Goal: Use online tool/utility: Utilize a website feature to perform a specific function

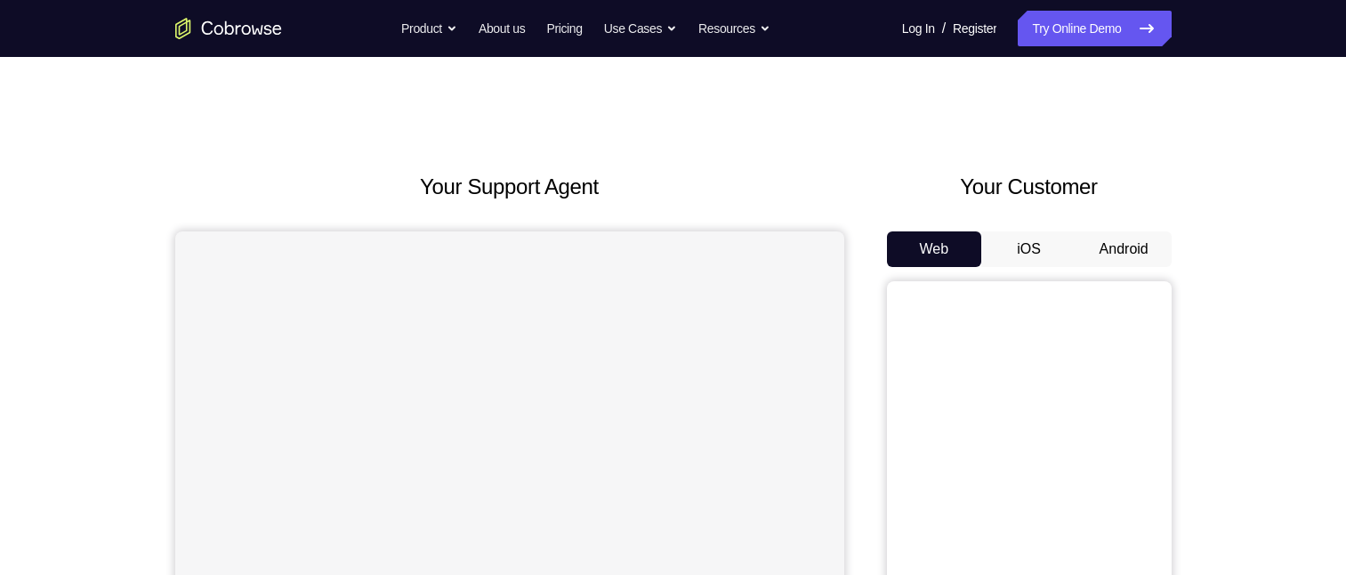
click at [1106, 260] on button "Android" at bounding box center [1123, 249] width 95 height 36
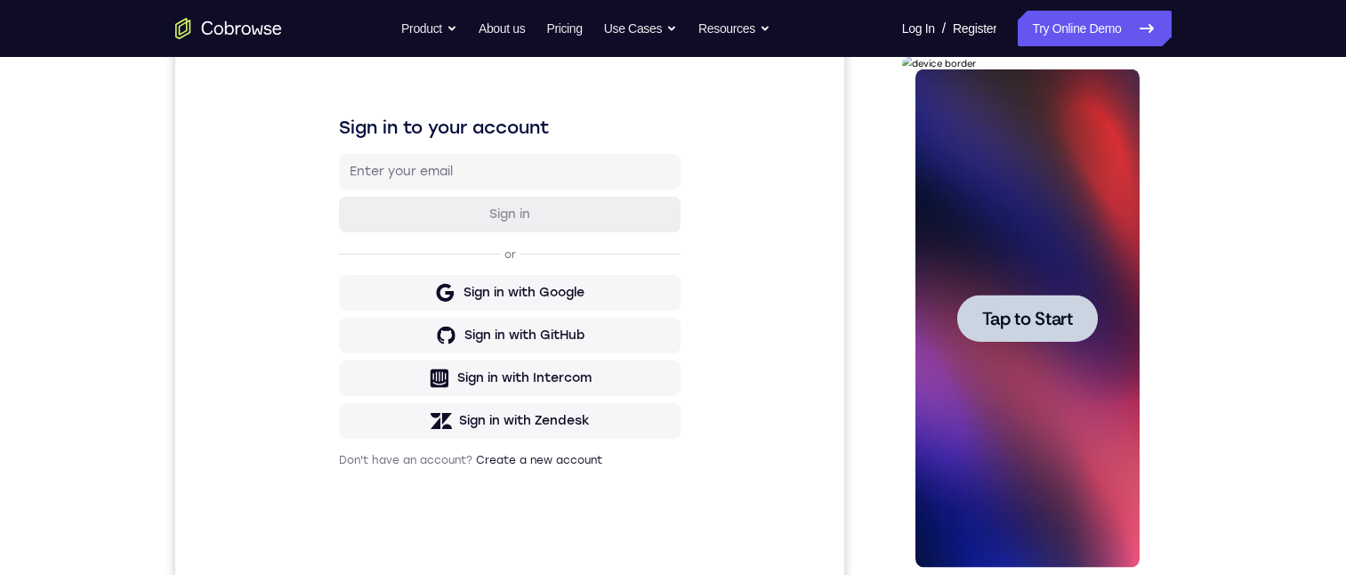
scroll to position [267, 0]
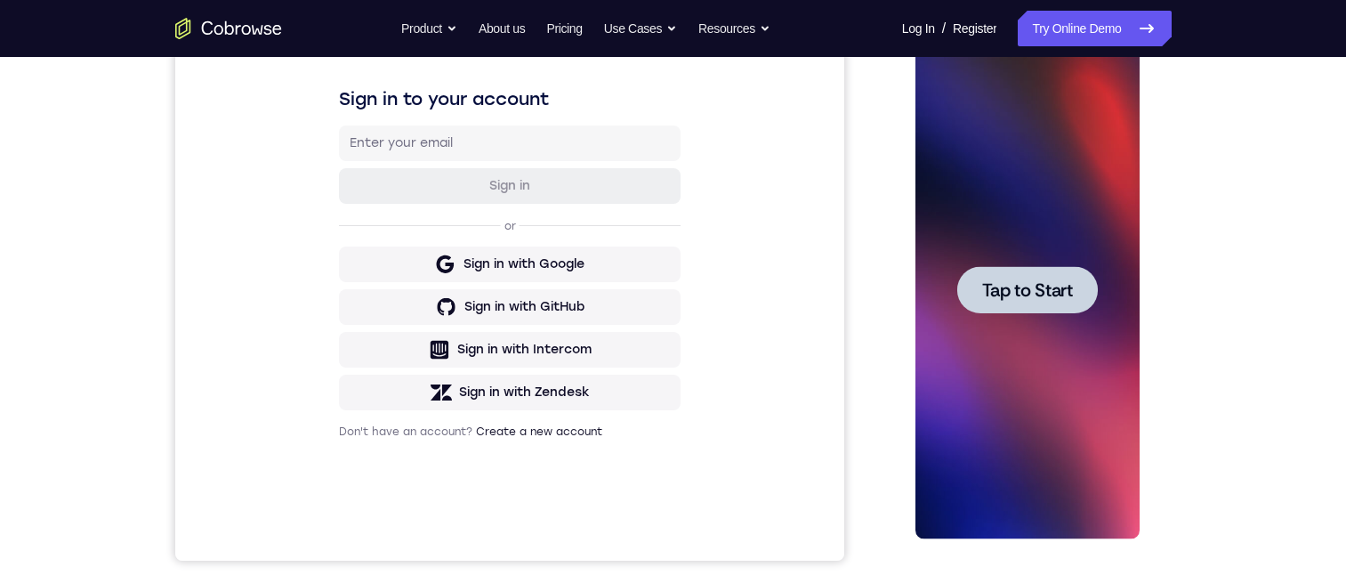
click at [1014, 281] on span "Tap to Start" at bounding box center [1027, 290] width 91 height 18
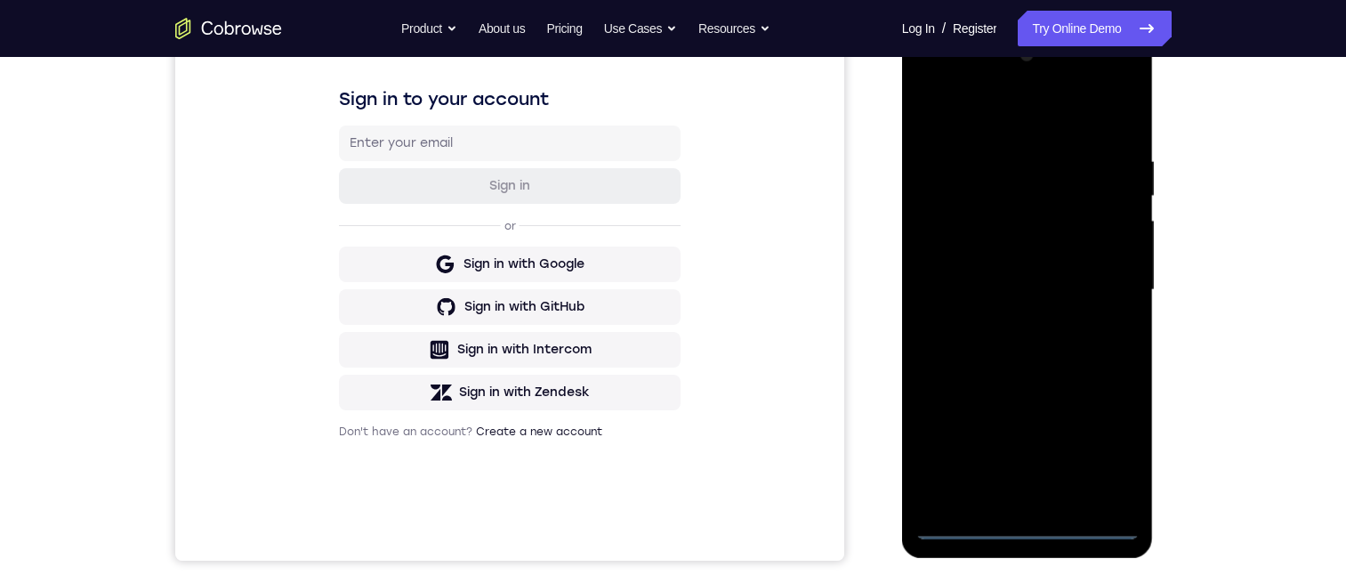
drag, startPoint x: 1019, startPoint y: 519, endPoint x: 1781, endPoint y: 450, distance: 764.6
click at [1019, 519] on div at bounding box center [1027, 290] width 224 height 498
click at [1027, 524] on div at bounding box center [1027, 290] width 224 height 498
drag, startPoint x: 1026, startPoint y: 353, endPoint x: 1035, endPoint y: 163, distance: 190.6
click at [1019, 205] on div at bounding box center [1027, 290] width 224 height 498
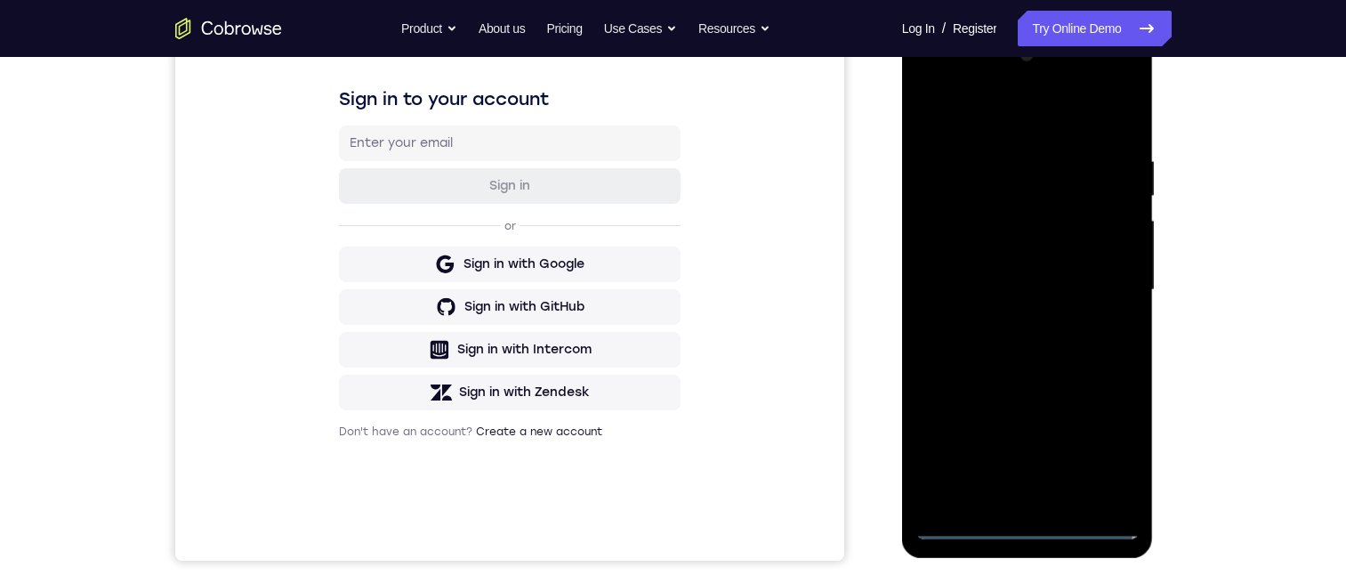
click at [954, 270] on div at bounding box center [1027, 290] width 224 height 498
click at [1024, 308] on div at bounding box center [1027, 290] width 224 height 498
click at [1025, 490] on div at bounding box center [1027, 290] width 224 height 498
click at [1000, 492] on div at bounding box center [1027, 290] width 224 height 498
click at [1103, 294] on div at bounding box center [1027, 290] width 224 height 498
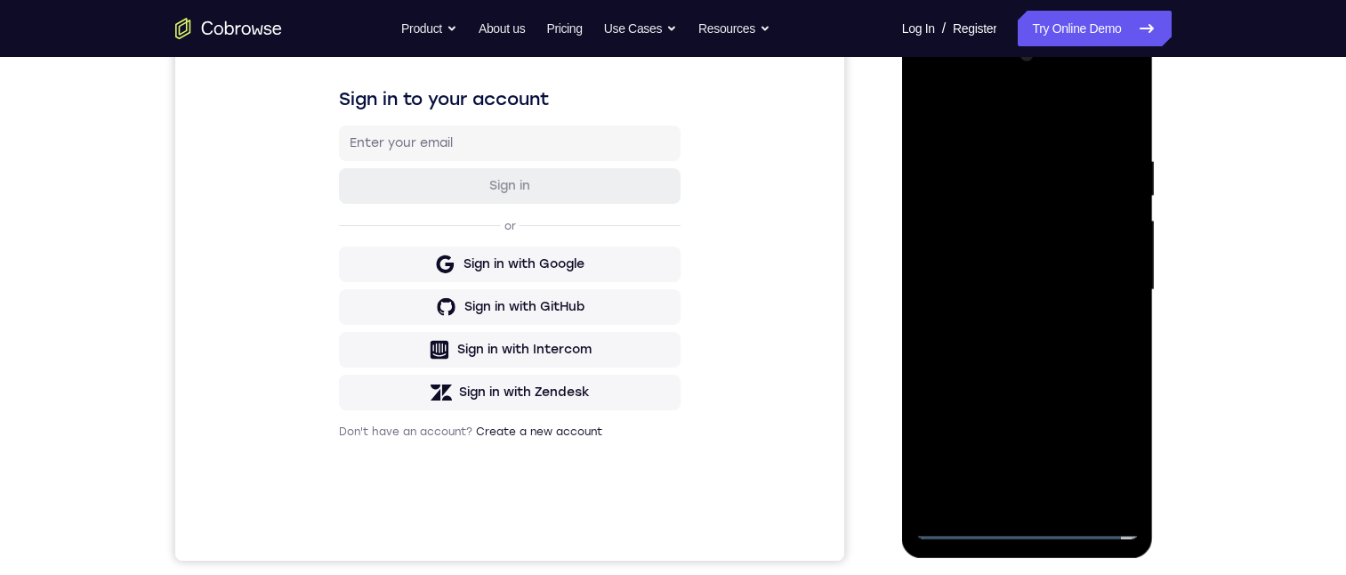
drag, startPoint x: 972, startPoint y: 219, endPoint x: 1764, endPoint y: 271, distance: 793.5
click at [972, 219] on div at bounding box center [1027, 290] width 224 height 498
click at [932, 166] on div at bounding box center [1027, 290] width 224 height 498
click at [1003, 224] on div at bounding box center [1027, 290] width 224 height 498
click at [952, 334] on div at bounding box center [1027, 290] width 224 height 498
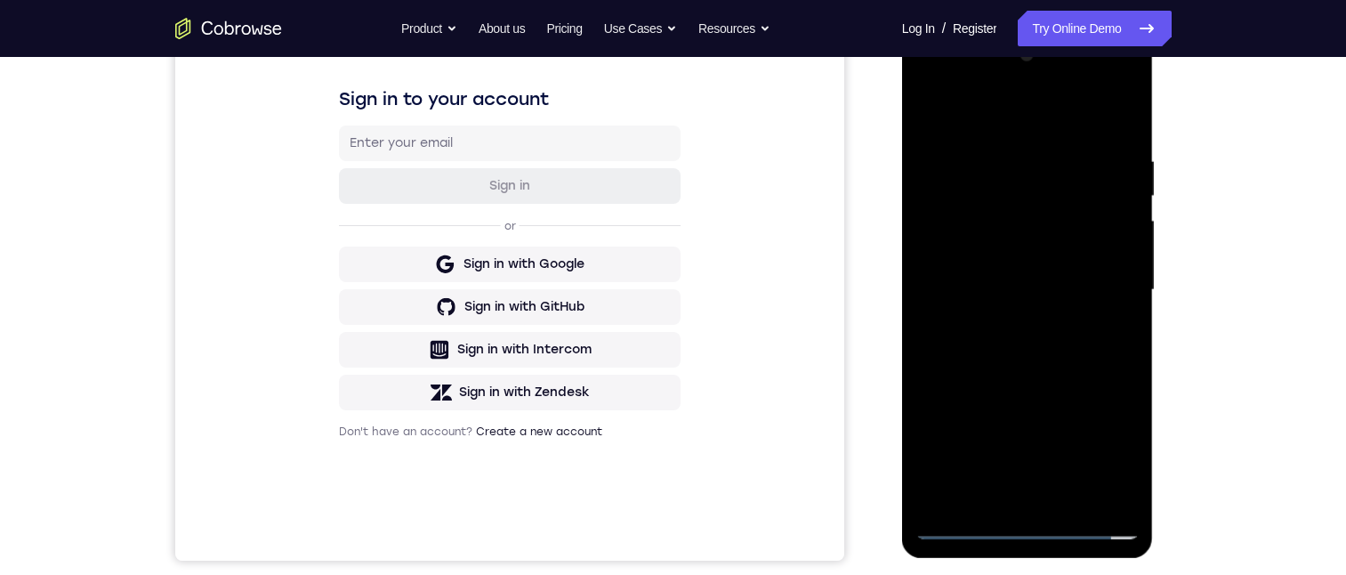
click at [1000, 405] on div at bounding box center [1027, 290] width 224 height 498
click at [1008, 181] on div at bounding box center [1027, 290] width 224 height 498
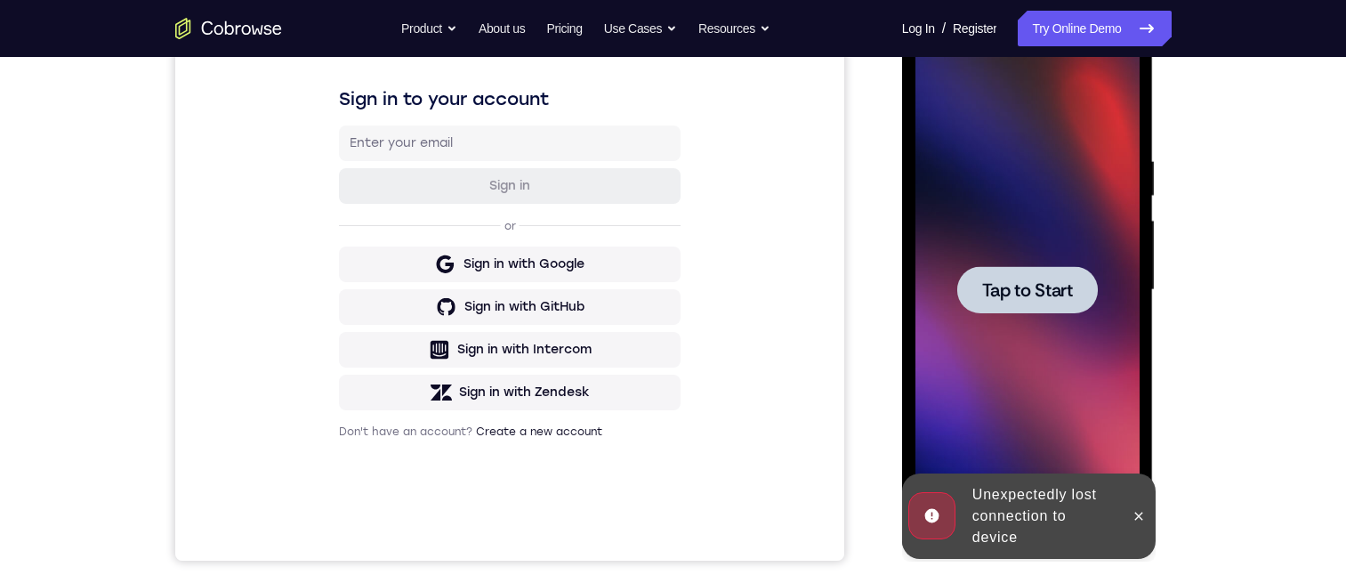
drag, startPoint x: 1039, startPoint y: 230, endPoint x: 1795, endPoint y: 265, distance: 756.9
click at [1039, 28] on div "Tap to Start" at bounding box center [1028, 28] width 252 height 0
click at [1038, 284] on span "Tap to Start" at bounding box center [1027, 290] width 91 height 18
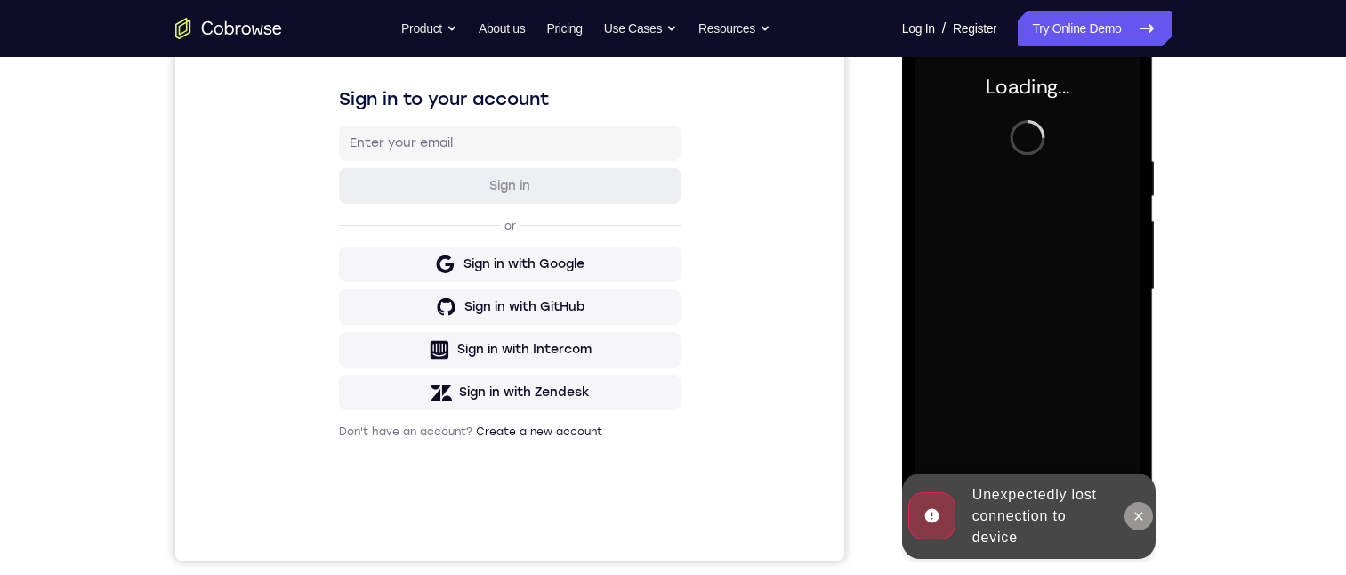
click at [1130, 513] on button at bounding box center [1138, 516] width 28 height 28
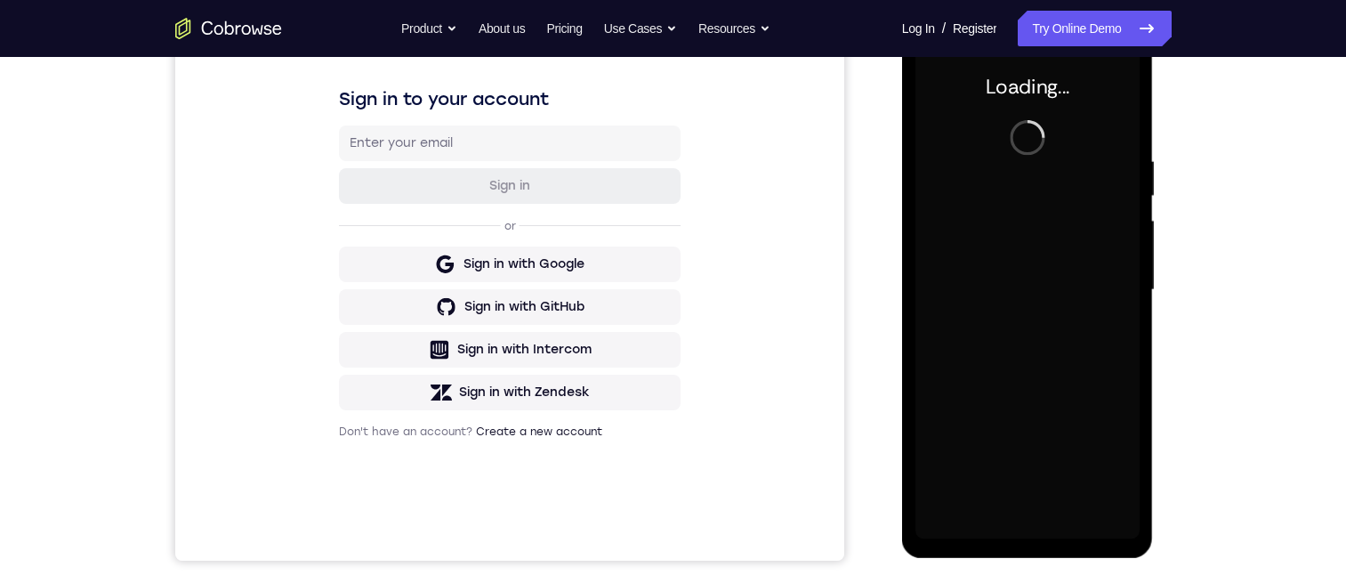
click at [1043, 308] on div at bounding box center [1027, 290] width 224 height 498
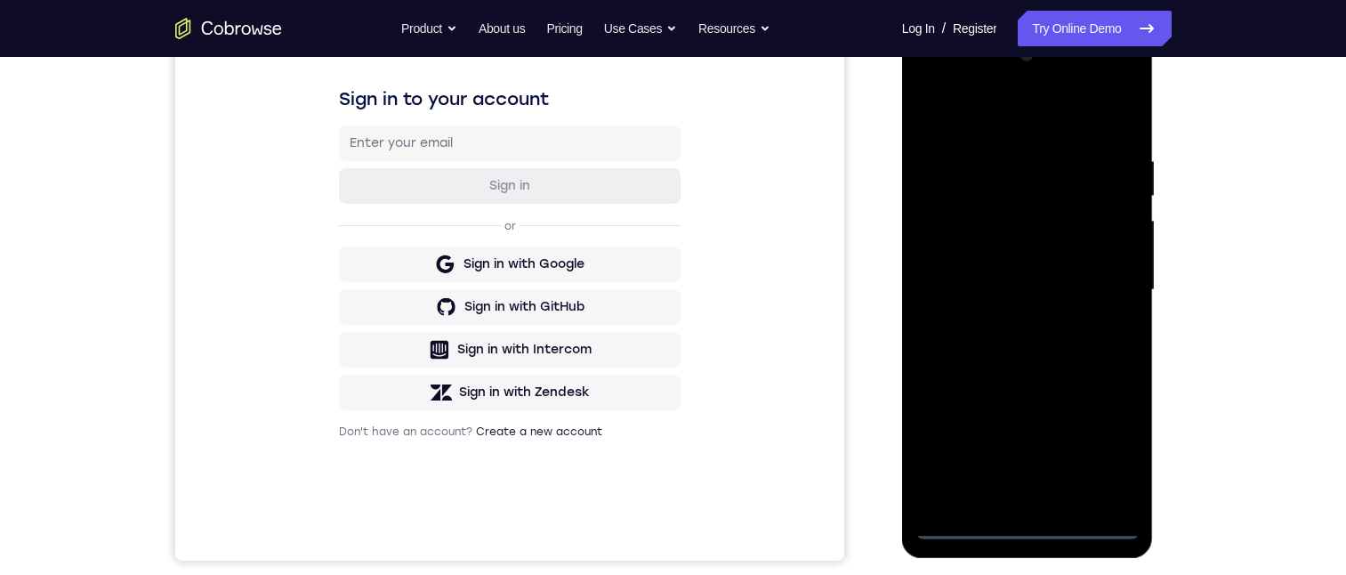
click at [1032, 530] on div at bounding box center [1027, 290] width 224 height 498
click at [1051, 234] on div at bounding box center [1027, 290] width 224 height 498
click at [933, 270] on div at bounding box center [1027, 290] width 224 height 498
drag, startPoint x: 947, startPoint y: 273, endPoint x: 1782, endPoint y: 319, distance: 835.7
click at [947, 273] on div at bounding box center [1027, 290] width 224 height 498
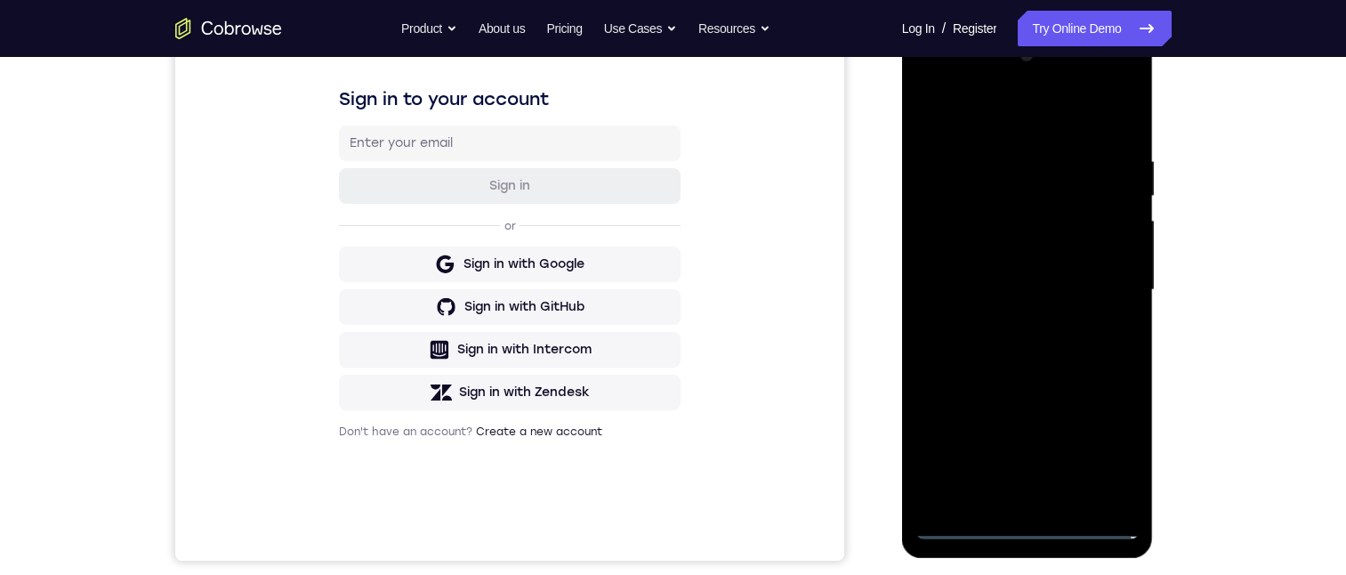
click at [964, 262] on div at bounding box center [1027, 290] width 224 height 498
click at [950, 274] on div at bounding box center [1027, 290] width 224 height 498
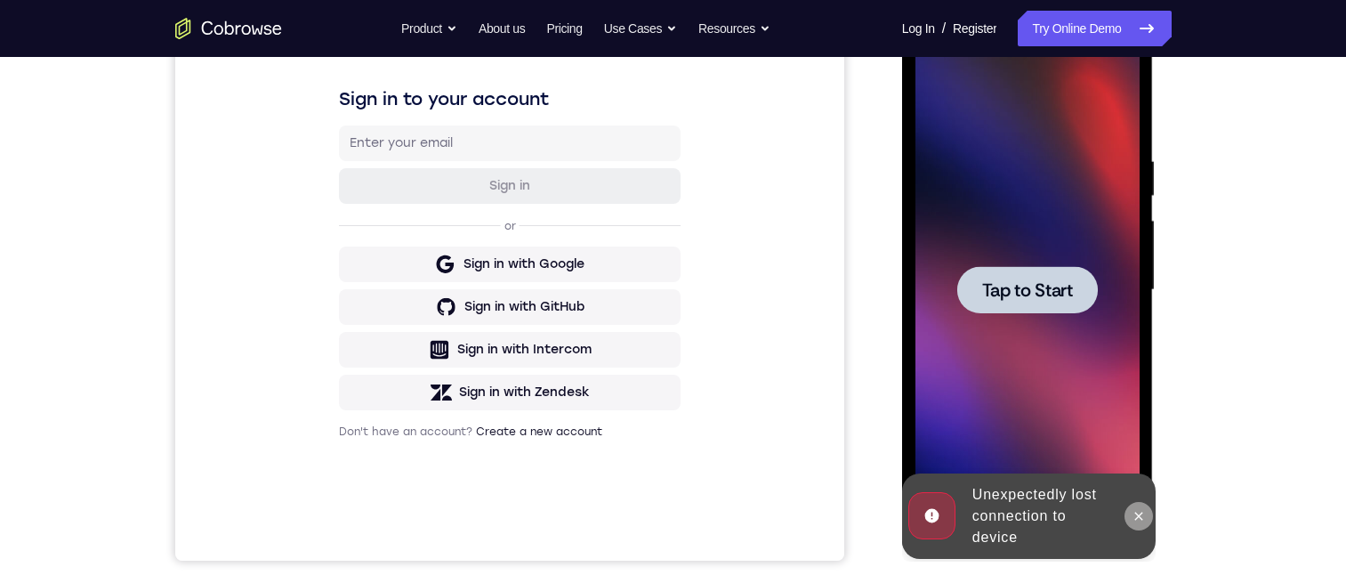
drag, startPoint x: 1133, startPoint y: 519, endPoint x: 1801, endPoint y: 303, distance: 701.9
click at [1133, 519] on icon at bounding box center [1139, 516] width 14 height 14
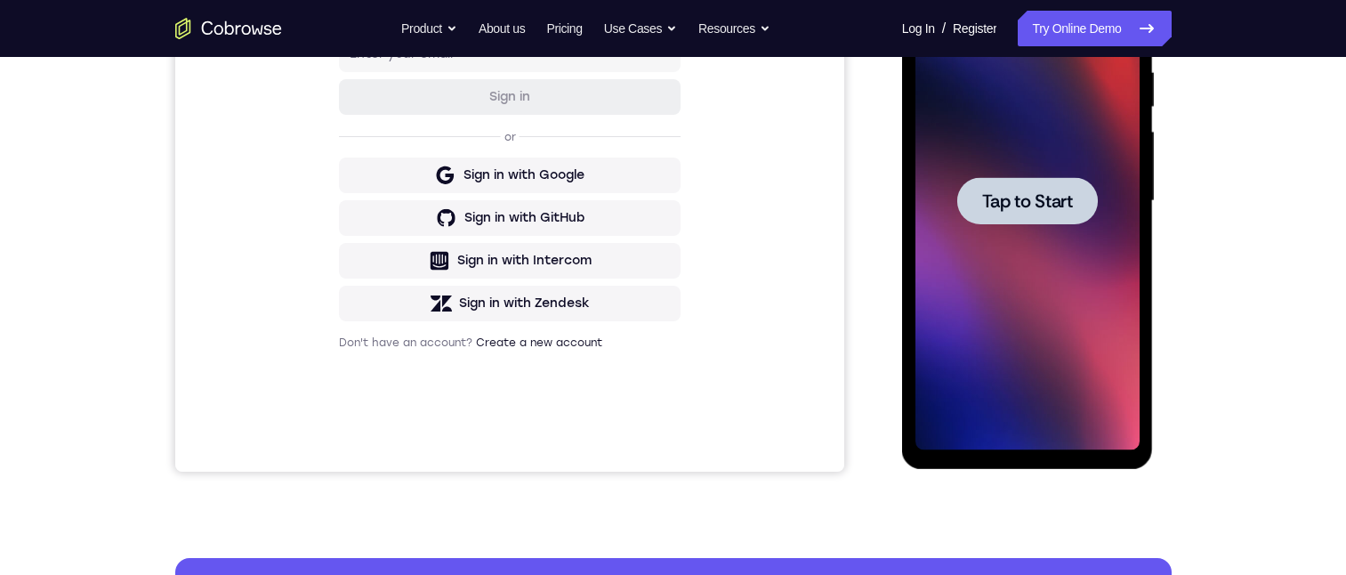
click at [1025, 205] on span "Tap to Start" at bounding box center [1027, 201] width 91 height 18
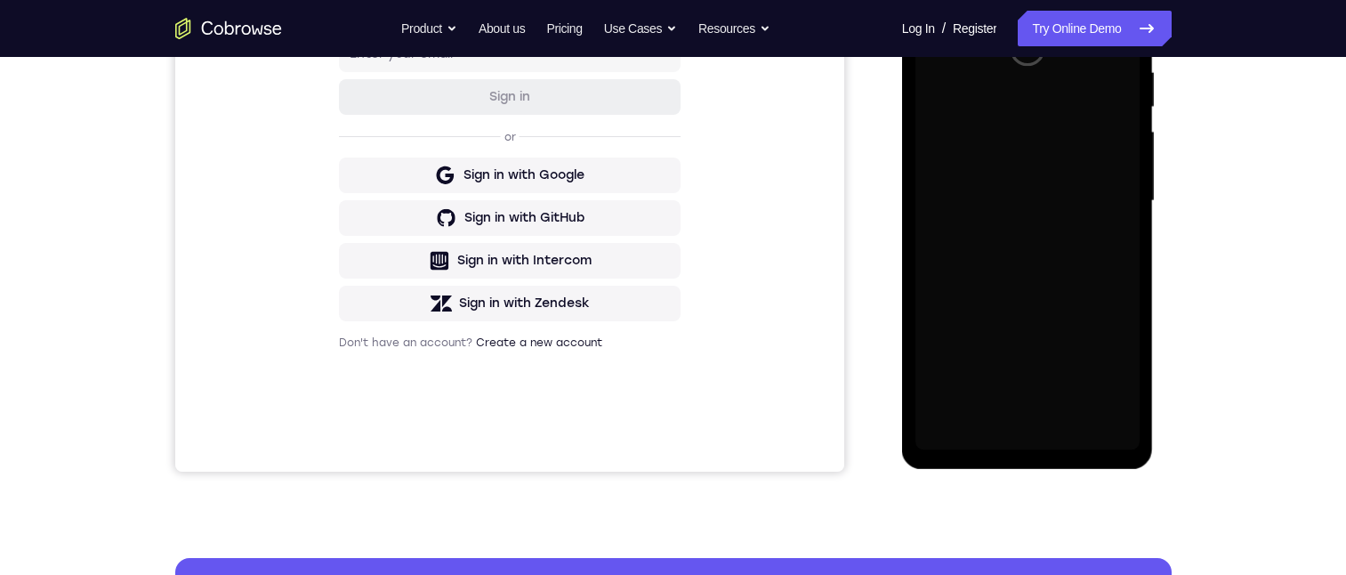
scroll to position [267, 0]
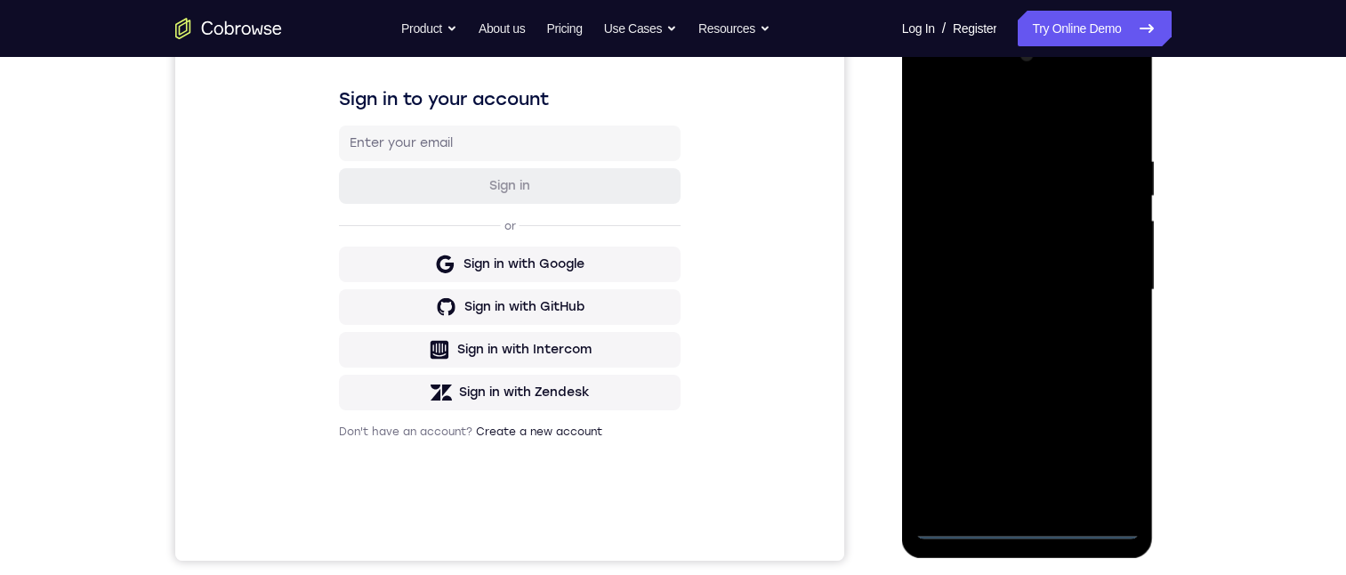
click at [1029, 521] on div at bounding box center [1027, 290] width 224 height 498
drag, startPoint x: 1019, startPoint y: 195, endPoint x: 1028, endPoint y: 182, distance: 15.3
click at [1027, 181] on div at bounding box center [1027, 290] width 224 height 498
click at [958, 265] on div at bounding box center [1027, 290] width 224 height 498
click at [985, 302] on div at bounding box center [1027, 290] width 224 height 498
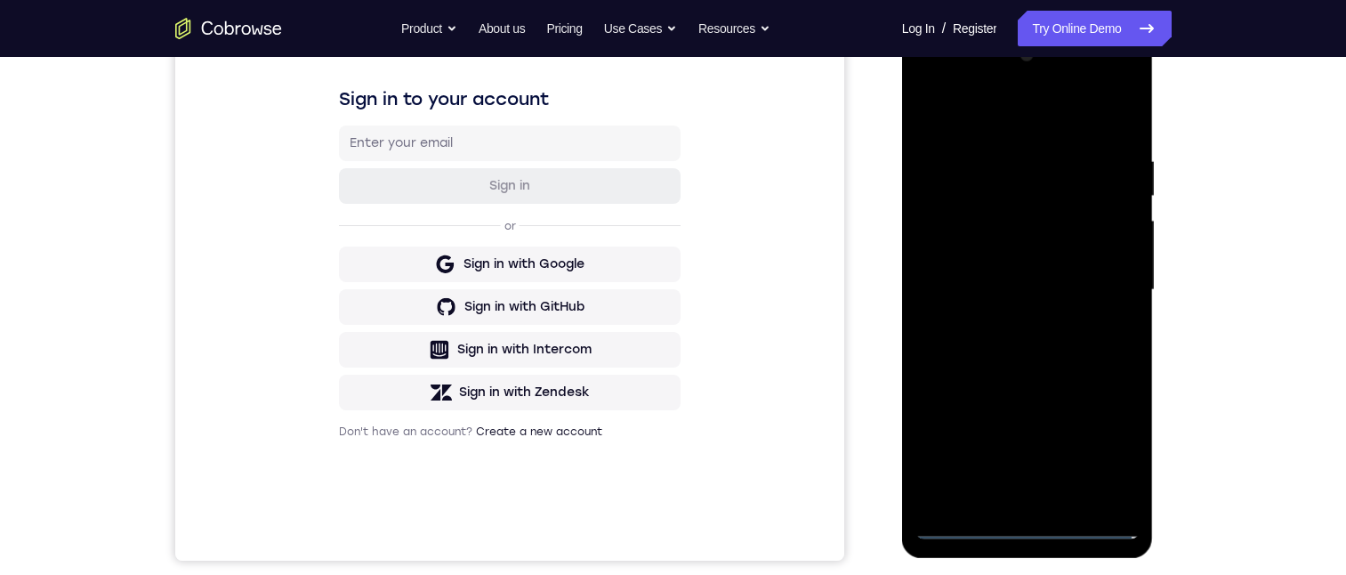
drag, startPoint x: 1003, startPoint y: 497, endPoint x: 1749, endPoint y: 358, distance: 758.4
click at [1003, 497] on div at bounding box center [1027, 290] width 224 height 498
click at [989, 224] on div at bounding box center [1027, 290] width 224 height 498
click at [987, 169] on div at bounding box center [1027, 290] width 224 height 498
click at [979, 170] on div at bounding box center [1027, 290] width 224 height 498
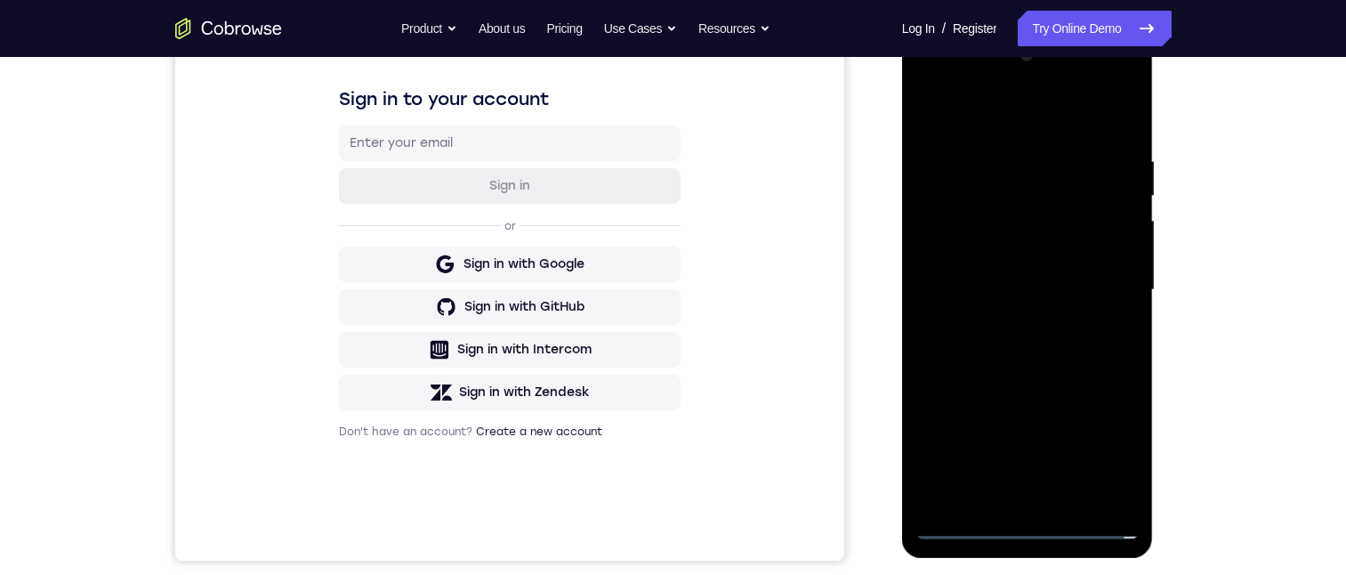
click at [930, 171] on div at bounding box center [1027, 290] width 224 height 498
click at [968, 175] on div at bounding box center [1027, 290] width 224 height 498
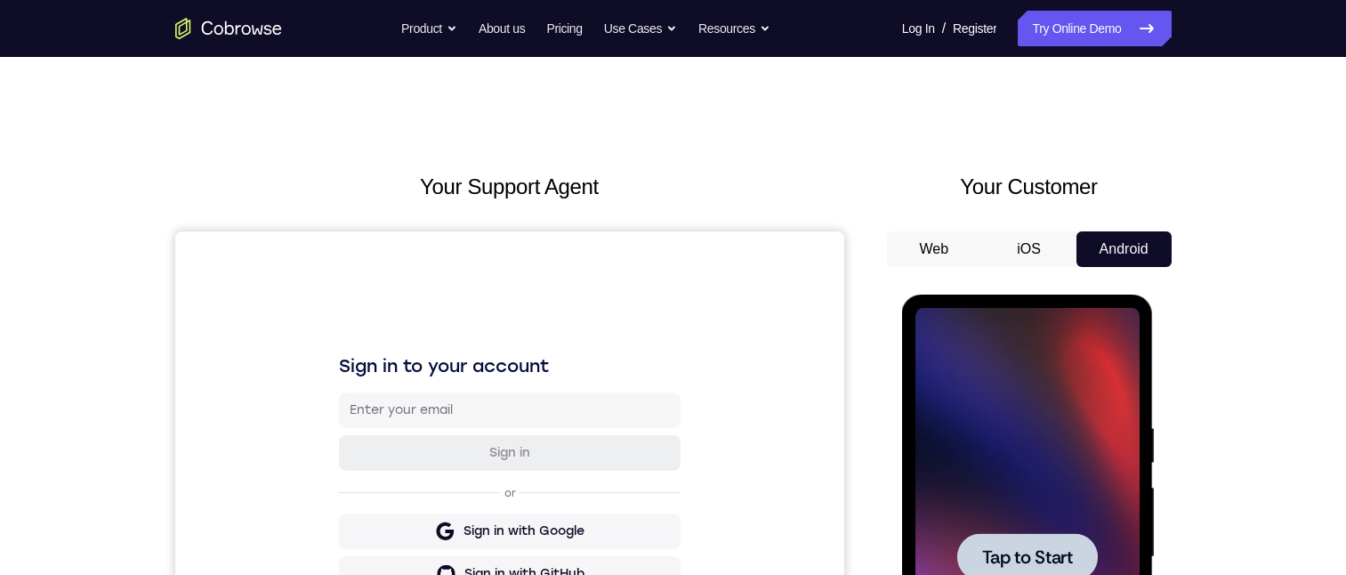
scroll to position [356, 0]
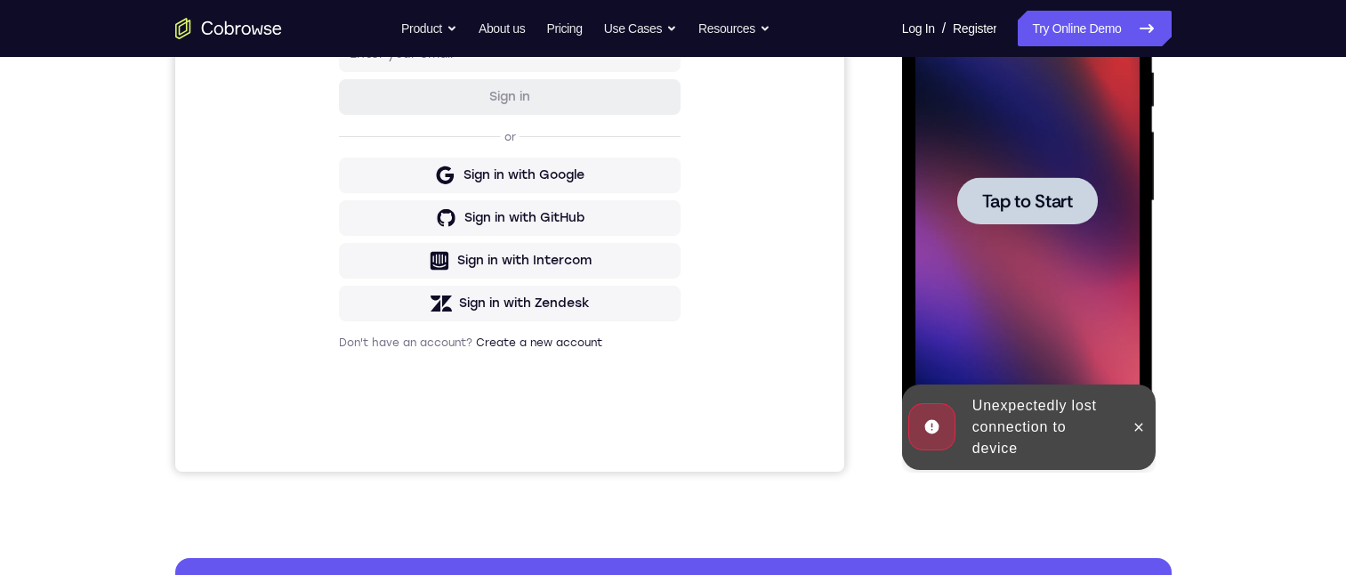
drag, startPoint x: 989, startPoint y: 193, endPoint x: 1020, endPoint y: 212, distance: 36.3
click at [989, 193] on span "Tap to Start" at bounding box center [1027, 201] width 91 height 18
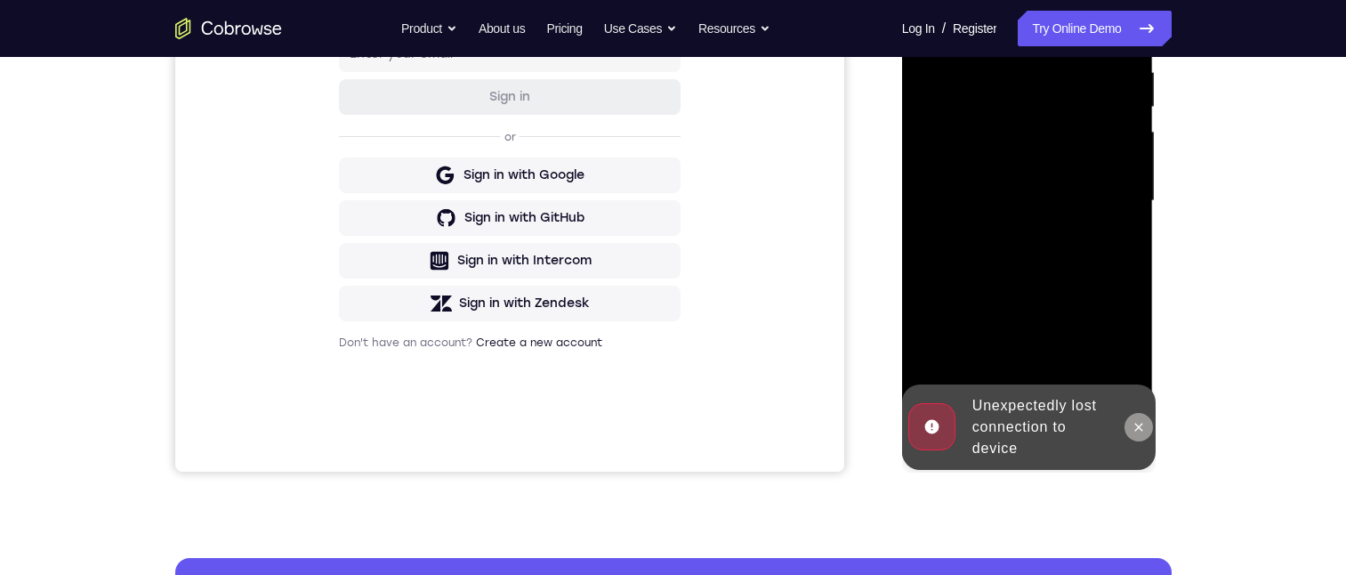
click at [1130, 422] on button at bounding box center [1138, 427] width 28 height 28
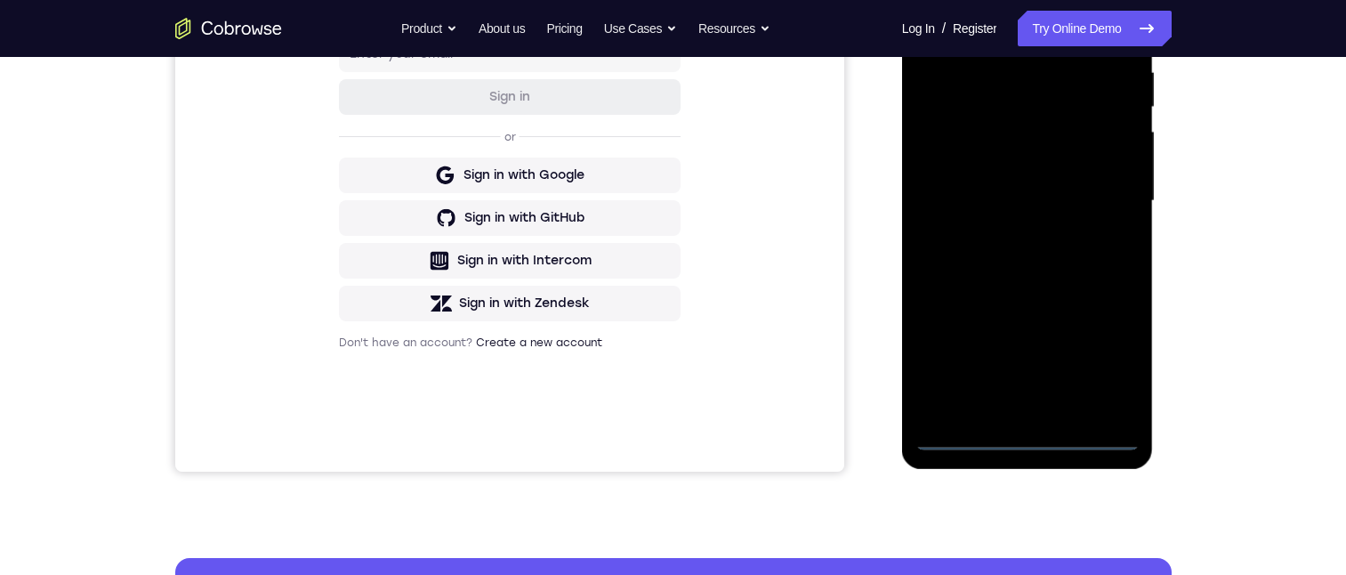
click at [1027, 436] on div at bounding box center [1027, 201] width 224 height 498
drag, startPoint x: 963, startPoint y: 110, endPoint x: 967, endPoint y: 207, distance: 97.1
click at [963, 109] on div at bounding box center [1027, 201] width 224 height 498
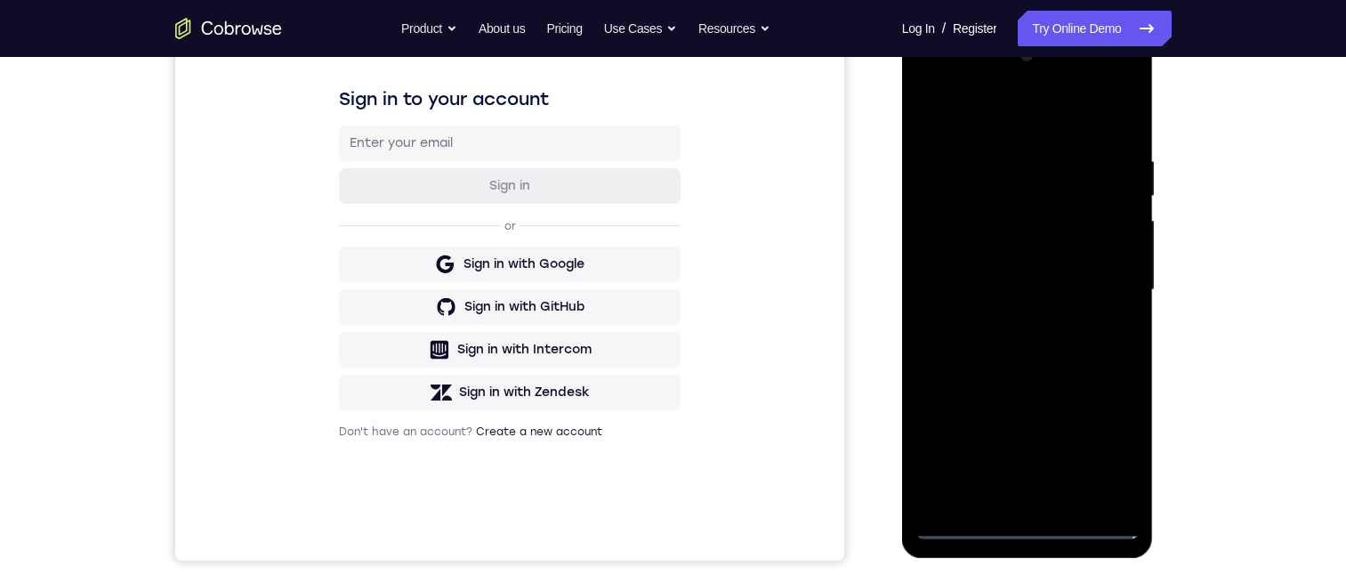
drag, startPoint x: 948, startPoint y: 268, endPoint x: 1756, endPoint y: 323, distance: 809.6
click at [948, 268] on div at bounding box center [1027, 290] width 224 height 498
click at [1034, 305] on div at bounding box center [1027, 290] width 224 height 498
drag, startPoint x: 1035, startPoint y: 490, endPoint x: 1798, endPoint y: 488, distance: 763.3
click at [1035, 490] on div at bounding box center [1027, 290] width 224 height 498
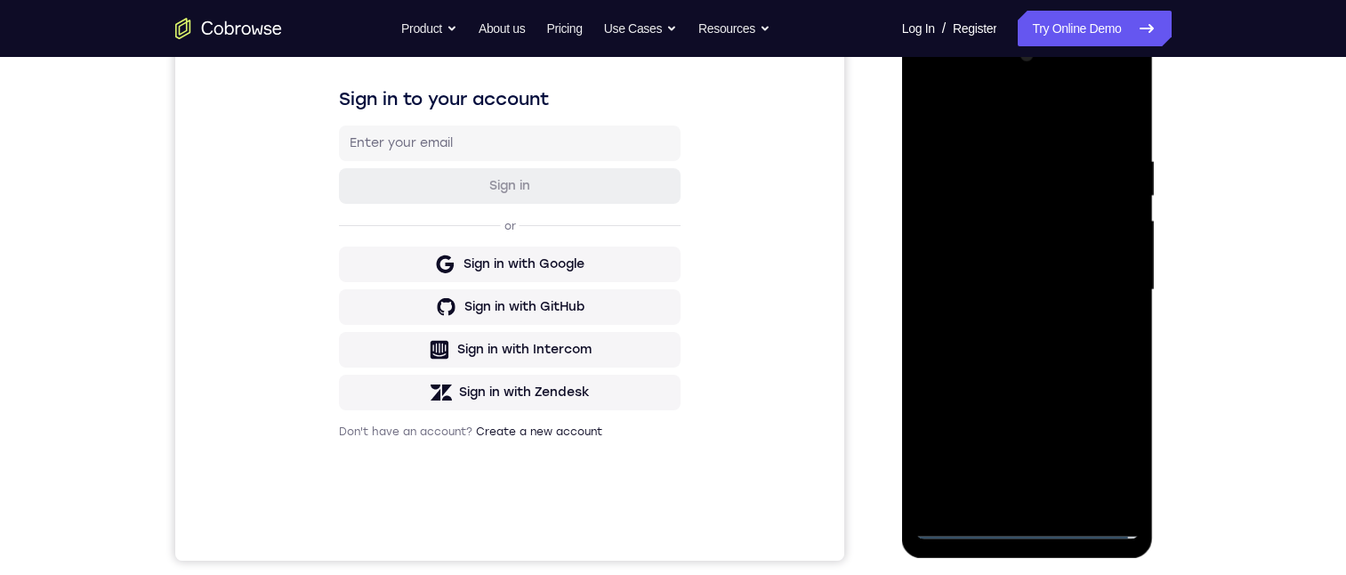
drag, startPoint x: 972, startPoint y: 229, endPoint x: 1792, endPoint y: 327, distance: 825.2
click at [972, 229] on div at bounding box center [1027, 290] width 224 height 498
drag, startPoint x: 969, startPoint y: 163, endPoint x: 1802, endPoint y: 328, distance: 849.8
click at [969, 163] on div at bounding box center [1027, 290] width 224 height 498
click at [1002, 229] on div at bounding box center [1027, 290] width 224 height 498
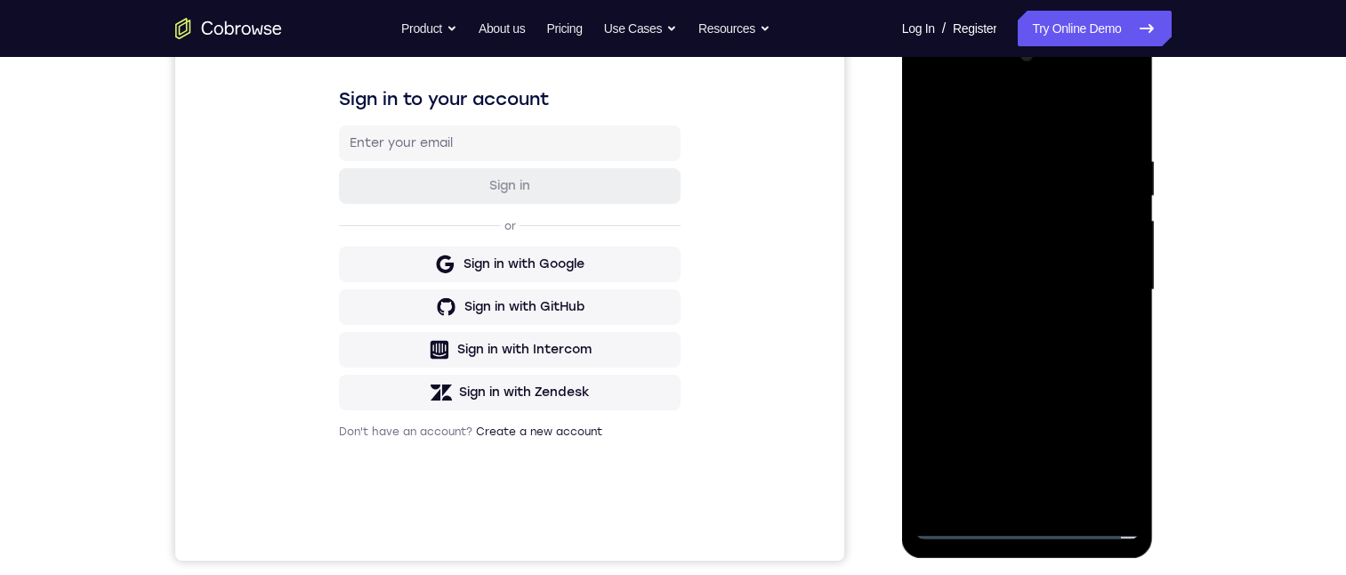
drag, startPoint x: 980, startPoint y: 284, endPoint x: 978, endPoint y: 337, distance: 53.4
click at [980, 286] on div at bounding box center [1027, 290] width 224 height 498
drag, startPoint x: 944, startPoint y: 487, endPoint x: 1784, endPoint y: 479, distance: 840.7
click at [944, 487] on div at bounding box center [1027, 290] width 224 height 498
click at [980, 408] on div at bounding box center [1027, 290] width 224 height 498
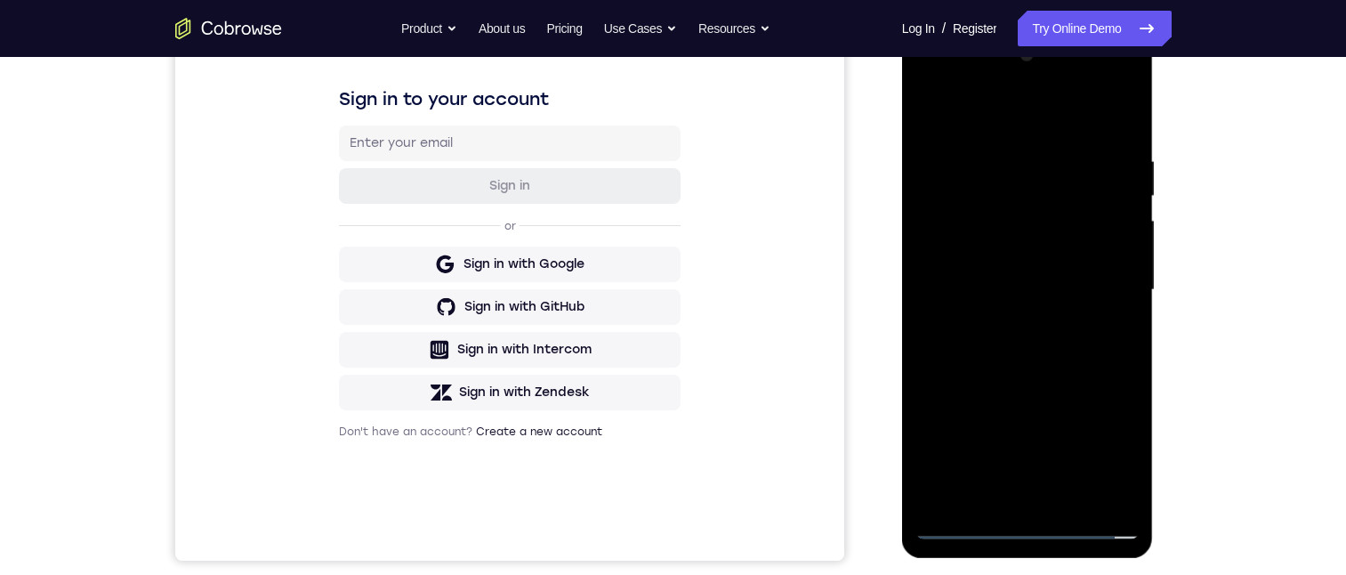
click at [1029, 180] on div at bounding box center [1027, 290] width 224 height 498
click at [983, 240] on div at bounding box center [1027, 290] width 224 height 498
click at [1098, 331] on div at bounding box center [1027, 290] width 224 height 498
click at [981, 190] on div at bounding box center [1027, 290] width 224 height 498
click at [963, 216] on div at bounding box center [1027, 290] width 224 height 498
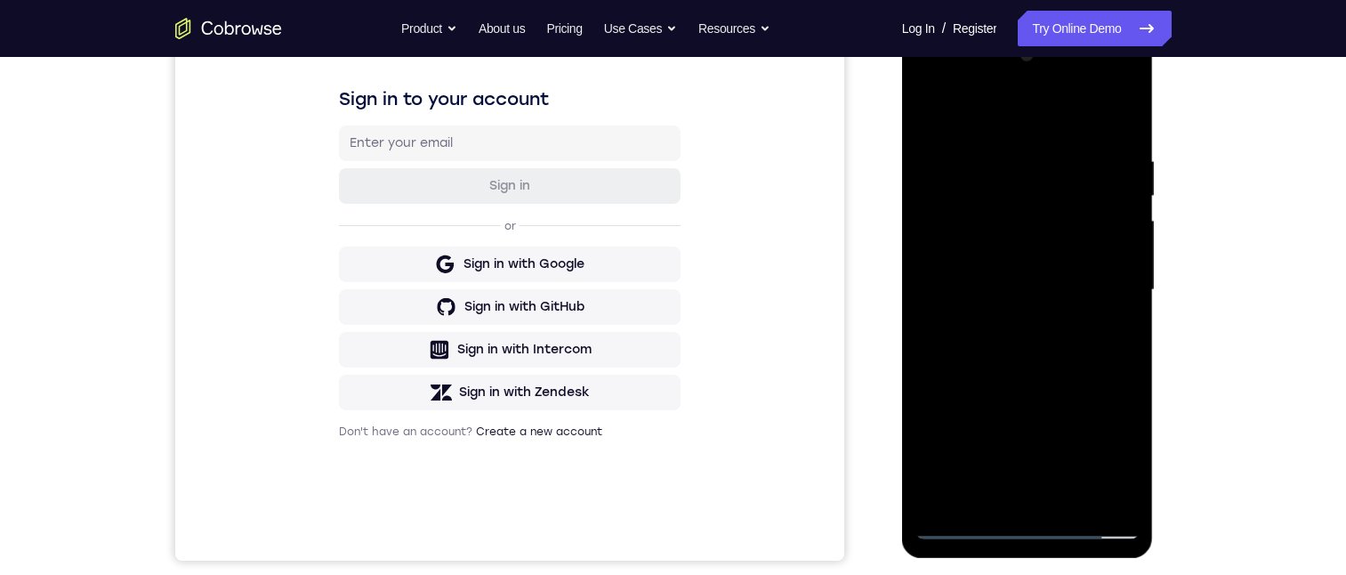
click at [1033, 190] on div at bounding box center [1027, 290] width 224 height 498
click at [943, 459] on div at bounding box center [1027, 290] width 224 height 498
click at [1101, 189] on div at bounding box center [1027, 290] width 224 height 498
click at [1007, 397] on div at bounding box center [1027, 290] width 224 height 498
click at [996, 495] on div at bounding box center [1027, 290] width 224 height 498
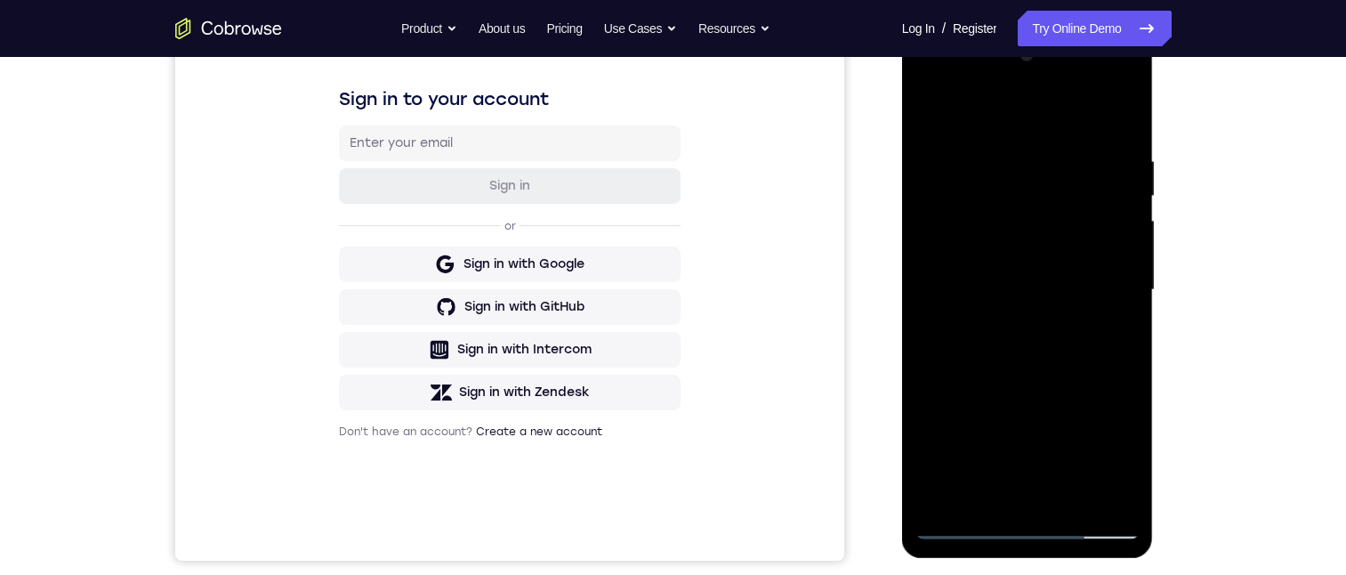
click at [997, 490] on div at bounding box center [1027, 290] width 224 height 498
click at [995, 397] on div at bounding box center [1027, 290] width 224 height 498
click at [1115, 229] on div at bounding box center [1027, 290] width 224 height 498
click at [965, 287] on div at bounding box center [1027, 290] width 224 height 498
click at [1108, 487] on div at bounding box center [1027, 290] width 224 height 498
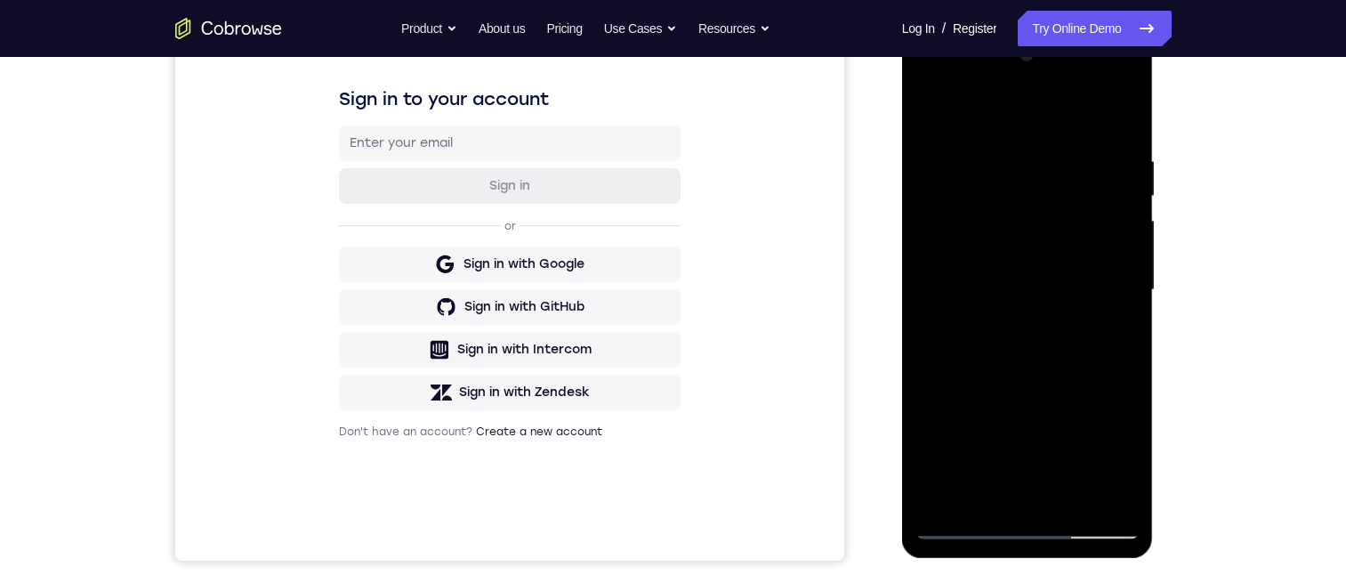
click at [994, 184] on div at bounding box center [1027, 290] width 224 height 498
click at [1098, 485] on div at bounding box center [1027, 290] width 224 height 498
click at [1103, 488] on div at bounding box center [1027, 290] width 224 height 498
drag, startPoint x: 968, startPoint y: 492, endPoint x: 1777, endPoint y: 501, distance: 809.6
click at [968, 492] on div at bounding box center [1027, 290] width 224 height 498
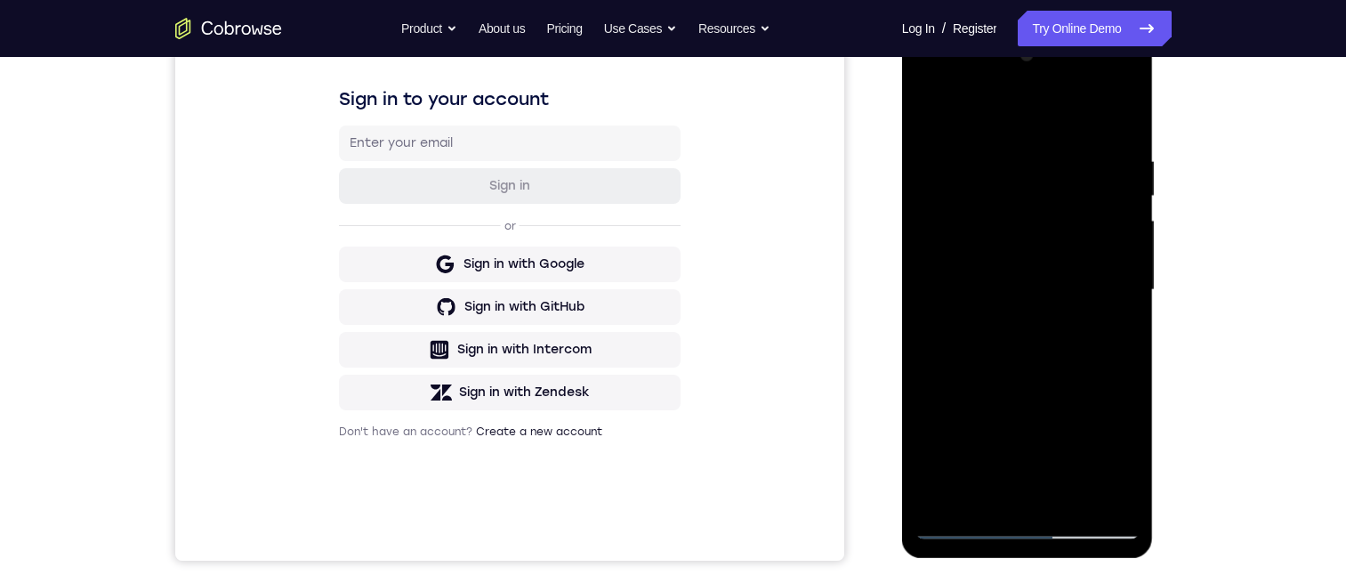
click at [968, 406] on div at bounding box center [1027, 290] width 224 height 498
click at [952, 412] on div at bounding box center [1027, 290] width 224 height 498
click at [962, 194] on div at bounding box center [1027, 290] width 224 height 498
click at [978, 229] on div at bounding box center [1027, 290] width 224 height 498
drag, startPoint x: 1091, startPoint y: 324, endPoint x: 2048, endPoint y: 33, distance: 1000.4
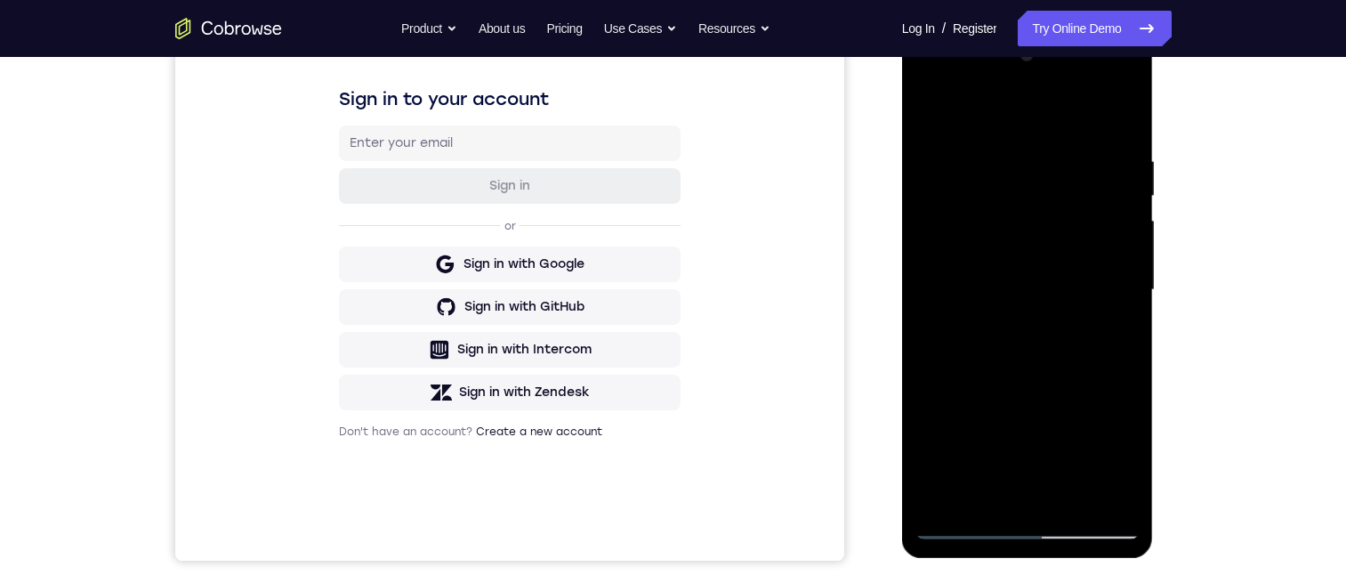
click at [1091, 324] on div at bounding box center [1027, 290] width 224 height 498
click at [978, 188] on div at bounding box center [1027, 290] width 224 height 498
click at [958, 218] on div at bounding box center [1027, 290] width 224 height 498
click at [1032, 183] on div at bounding box center [1027, 290] width 224 height 498
click at [996, 429] on div at bounding box center [1027, 290] width 224 height 498
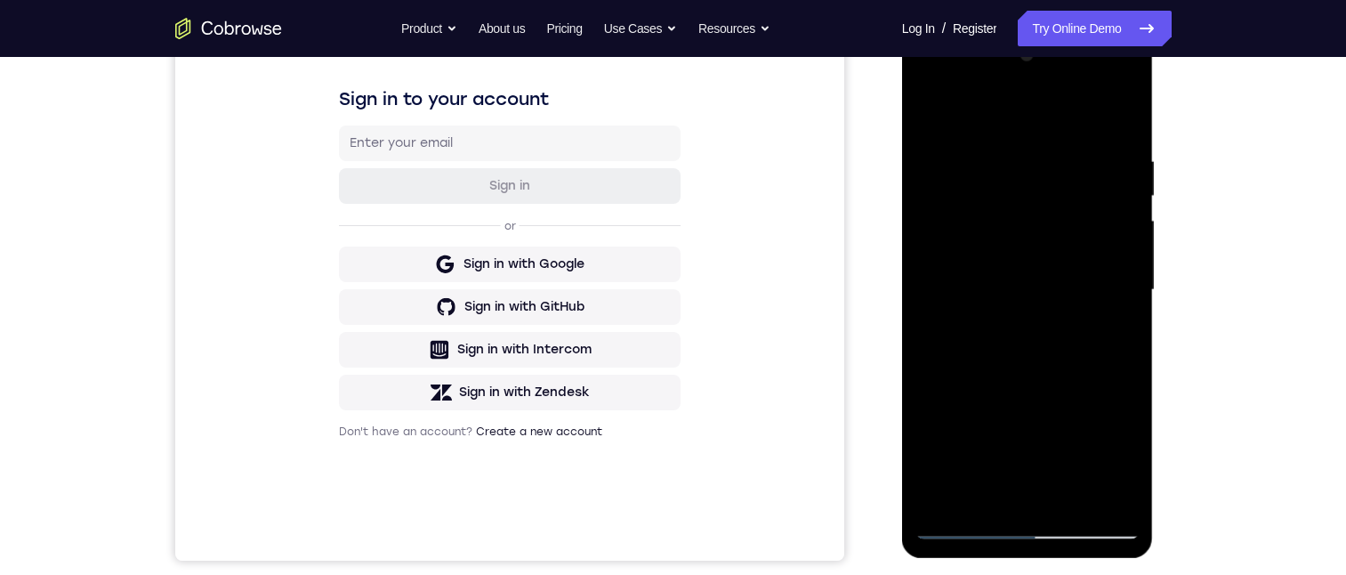
click at [1103, 351] on div at bounding box center [1027, 290] width 224 height 498
click at [1104, 199] on div at bounding box center [1027, 290] width 224 height 498
click at [1028, 184] on div at bounding box center [1027, 290] width 224 height 498
click at [1114, 462] on div at bounding box center [1027, 290] width 224 height 498
click at [943, 462] on div at bounding box center [1027, 290] width 224 height 498
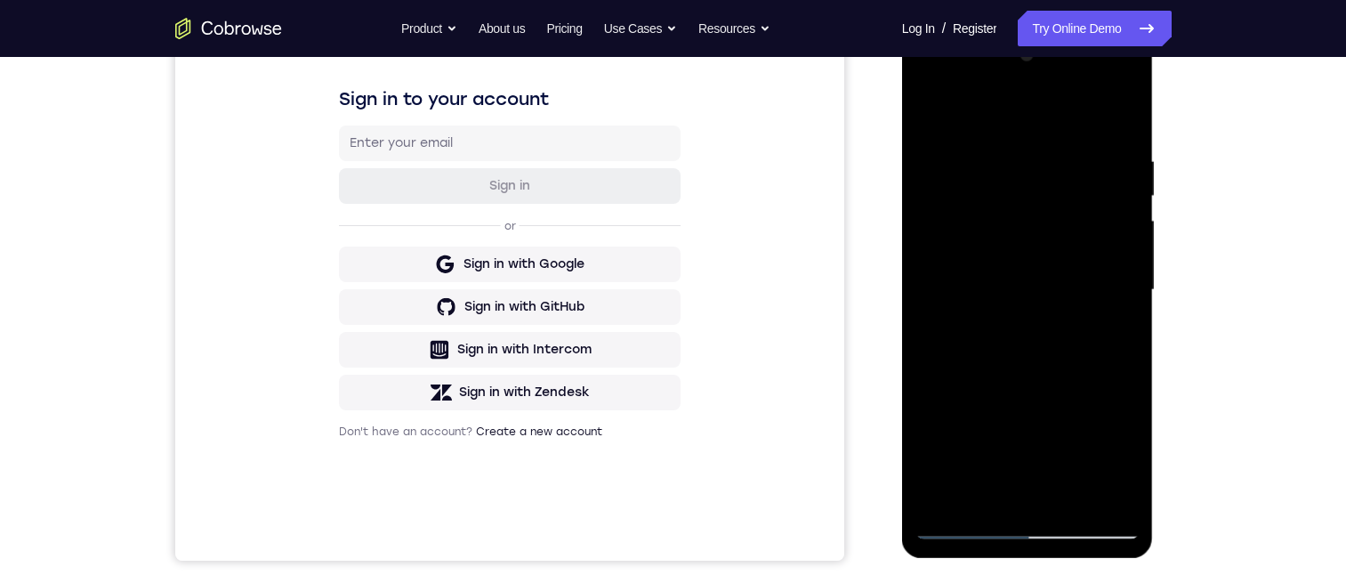
click at [1090, 186] on div at bounding box center [1027, 290] width 224 height 498
click at [998, 398] on div at bounding box center [1027, 290] width 224 height 498
click at [1003, 490] on div at bounding box center [1027, 290] width 224 height 498
click at [996, 490] on div at bounding box center [1027, 290] width 224 height 498
click at [1000, 396] on div at bounding box center [1027, 290] width 224 height 498
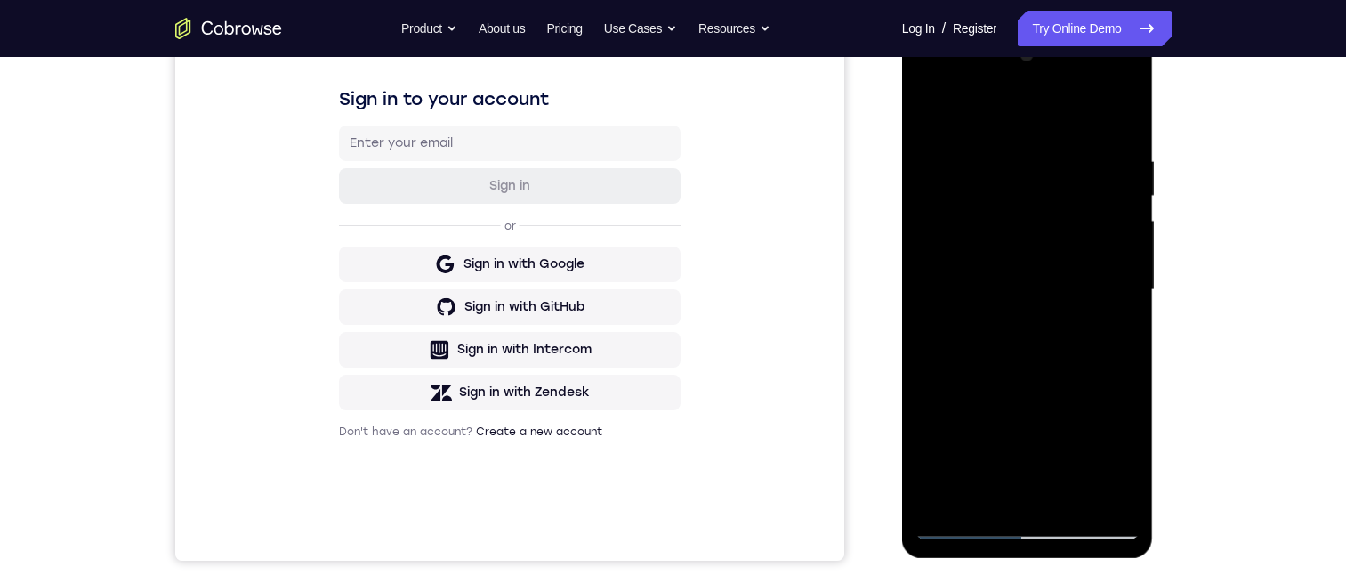
click at [1116, 230] on div at bounding box center [1027, 290] width 224 height 498
click at [1011, 284] on div at bounding box center [1027, 290] width 224 height 498
click at [1100, 484] on div at bounding box center [1027, 290] width 224 height 498
click at [1022, 181] on div at bounding box center [1027, 290] width 224 height 498
drag, startPoint x: 1097, startPoint y: 482, endPoint x: 1043, endPoint y: 443, distance: 66.9
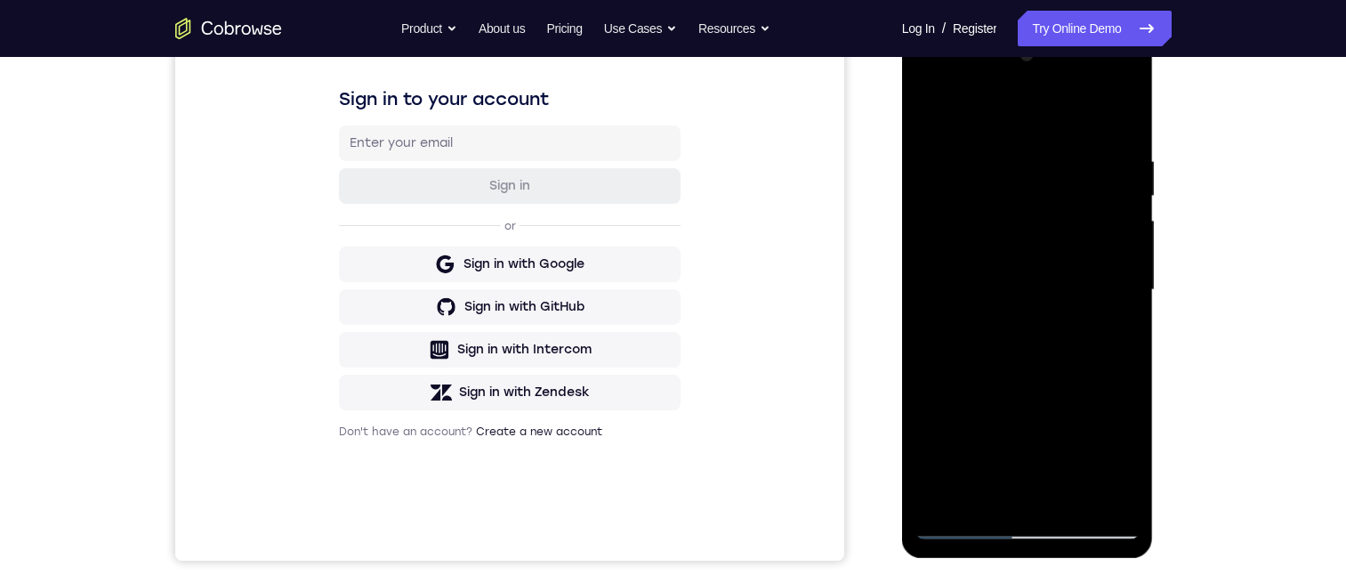
click at [1096, 484] on div at bounding box center [1027, 290] width 224 height 498
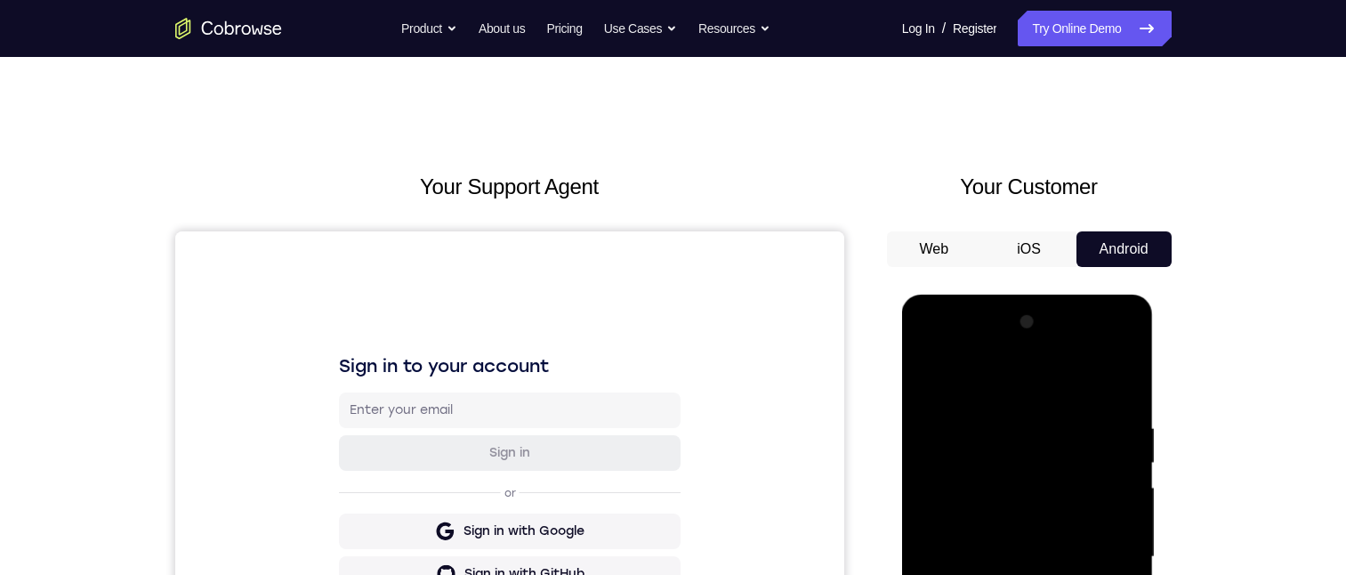
scroll to position [178, 0]
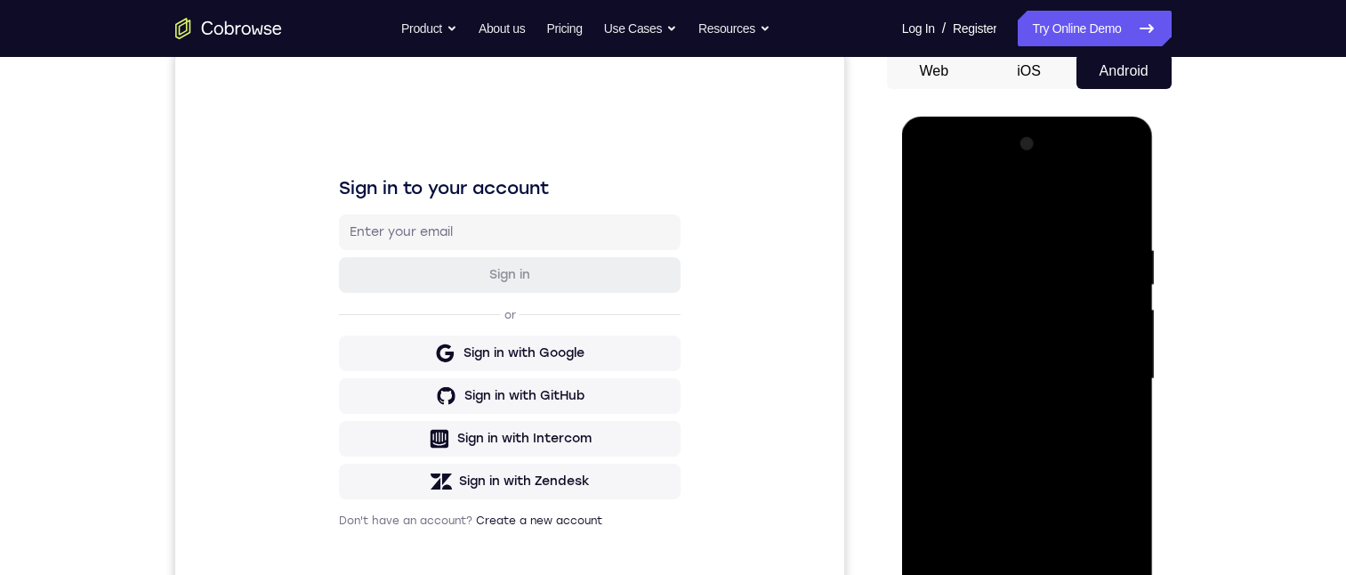
click at [1119, 573] on div at bounding box center [1027, 379] width 224 height 498
drag, startPoint x: 1025, startPoint y: 617, endPoint x: 936, endPoint y: 614, distance: 89.0
click at [1004, 574] on div at bounding box center [1027, 379] width 224 height 498
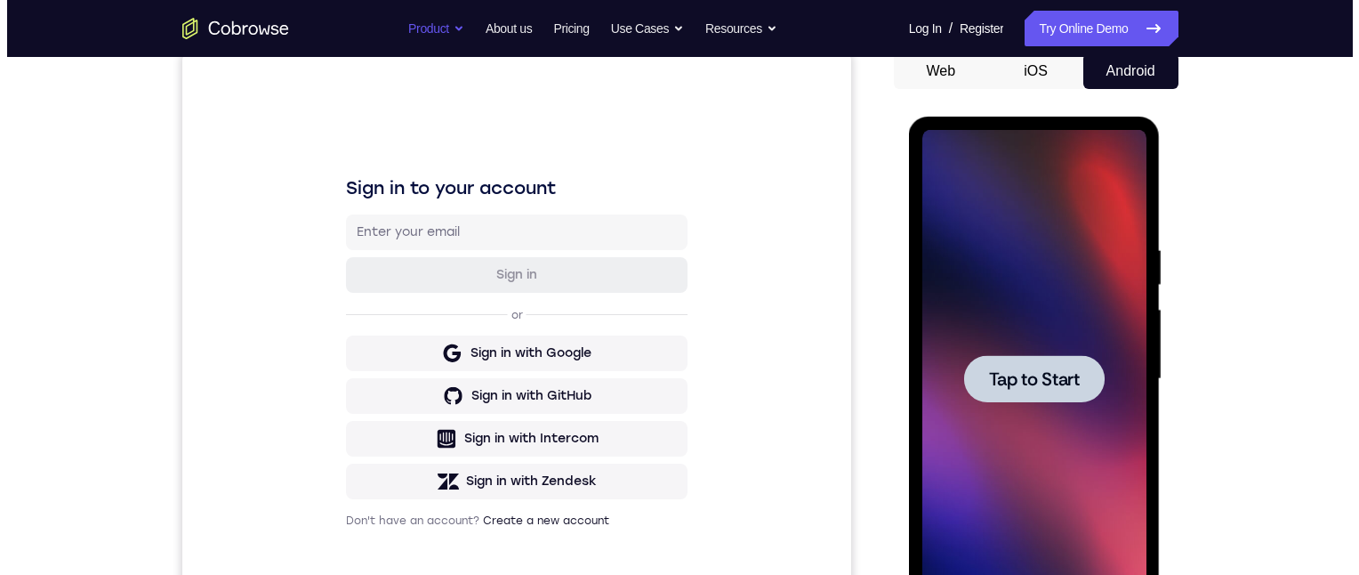
scroll to position [0, 0]
